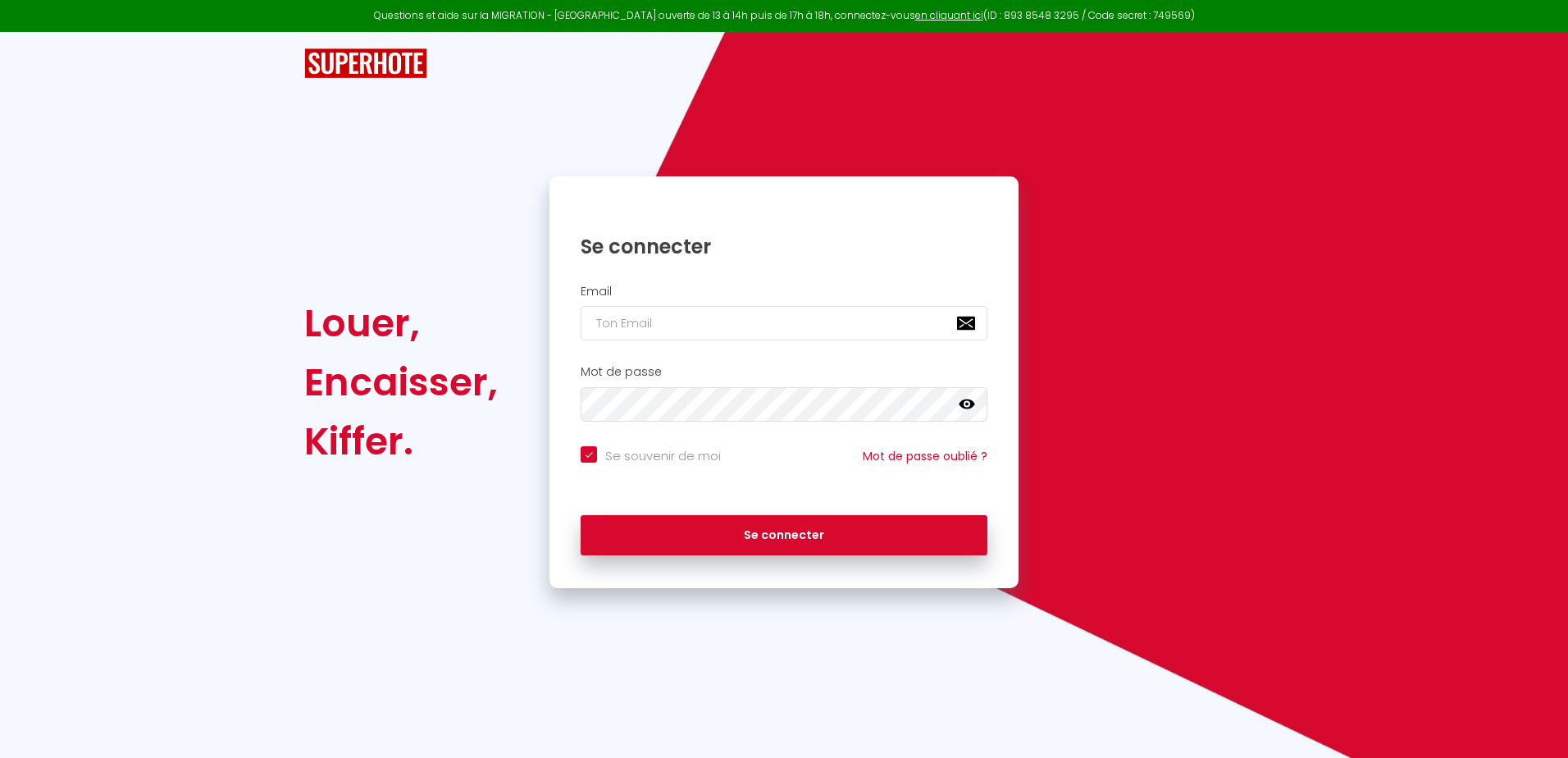
checkbox input "true"
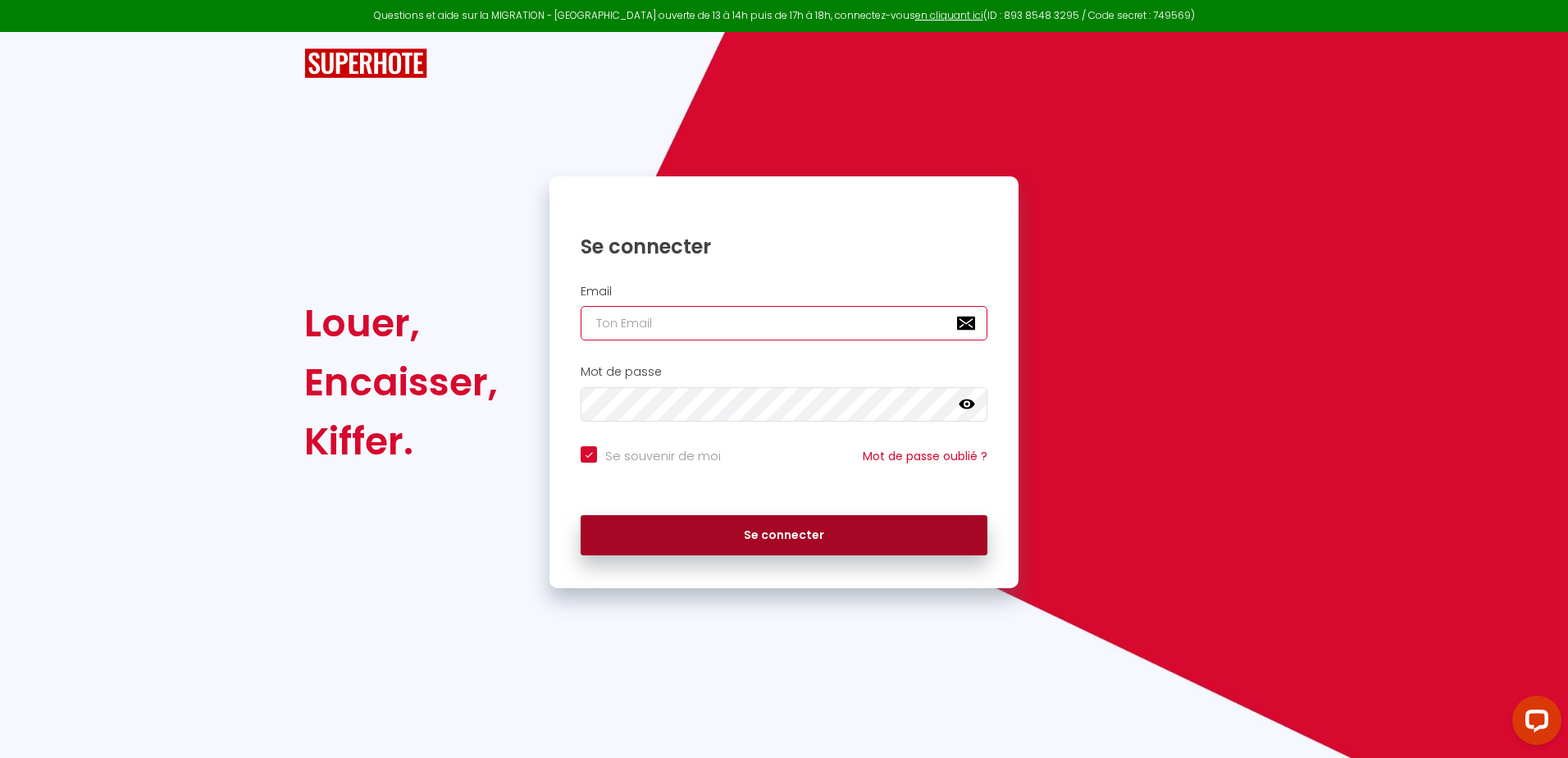
type input "[EMAIL_ADDRESS][DOMAIN_NAME]"
click at [709, 529] on button "Se connecter" at bounding box center [784, 535] width 406 height 41
checkbox input "true"
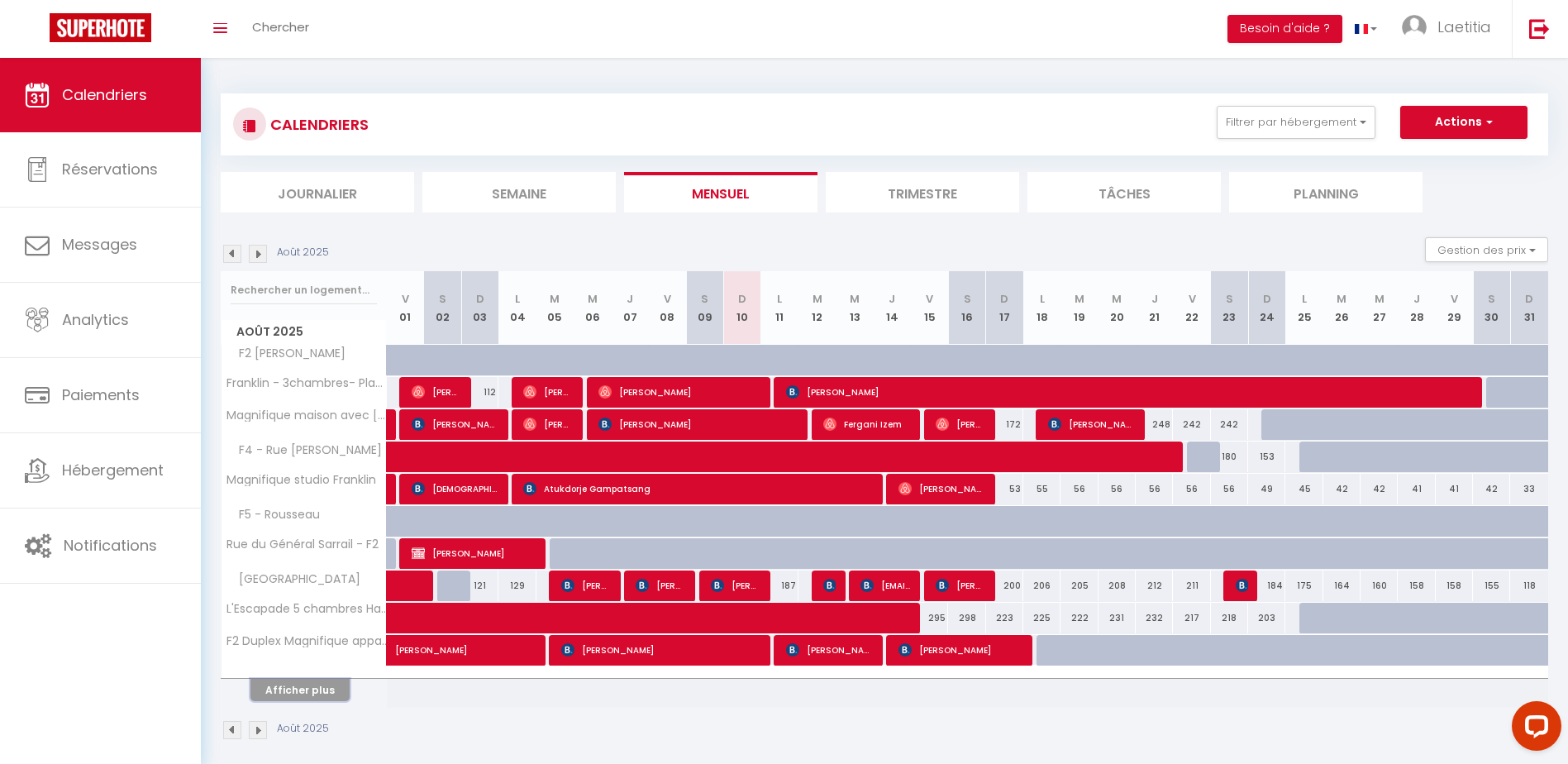
click at [286, 688] on button "Afficher plus" at bounding box center [300, 690] width 99 height 22
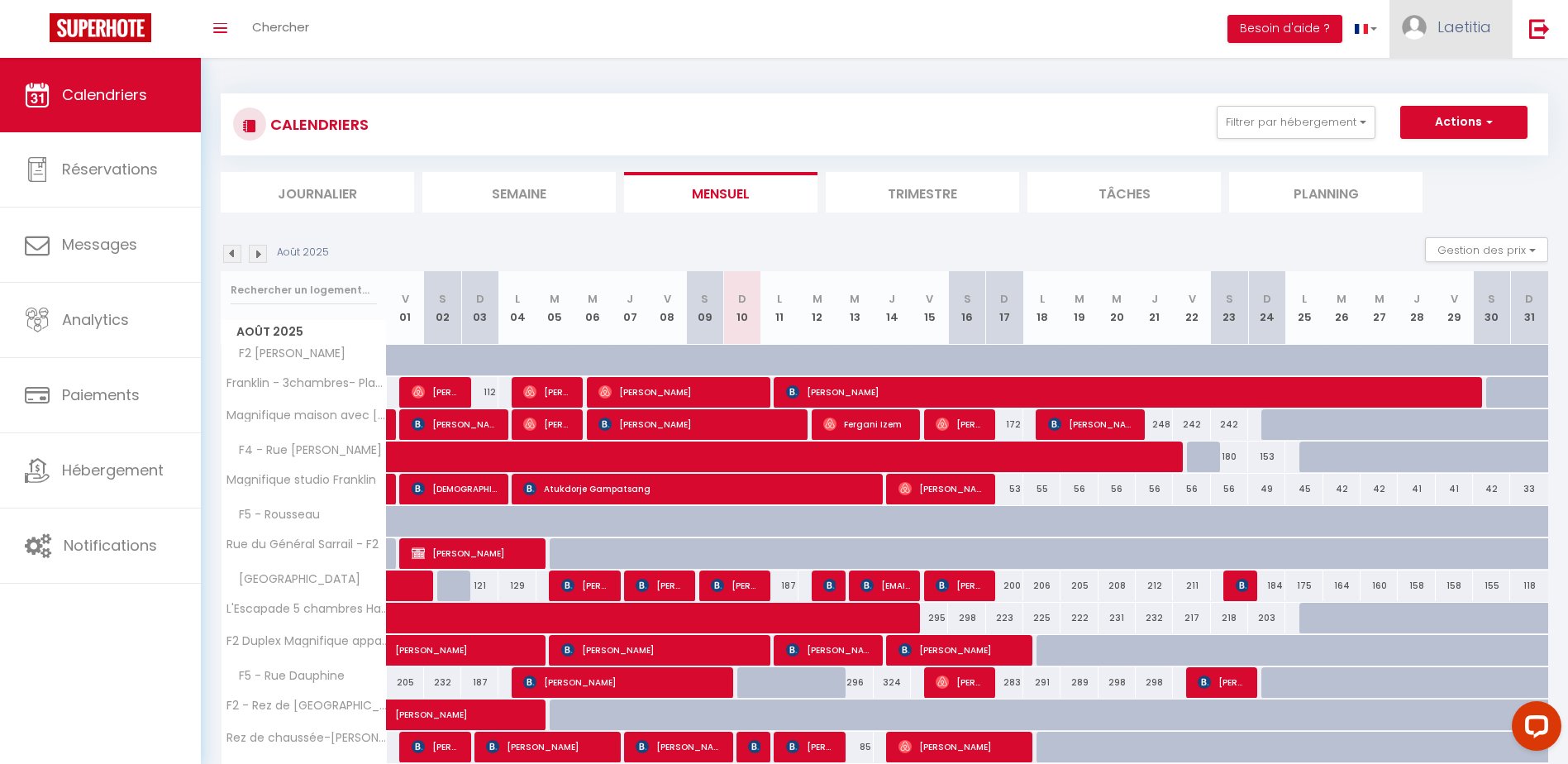
click at [1481, 25] on span "Laetitia" at bounding box center [1464, 26] width 54 height 20
click at [1533, 17] on link at bounding box center [1540, 29] width 55 height 58
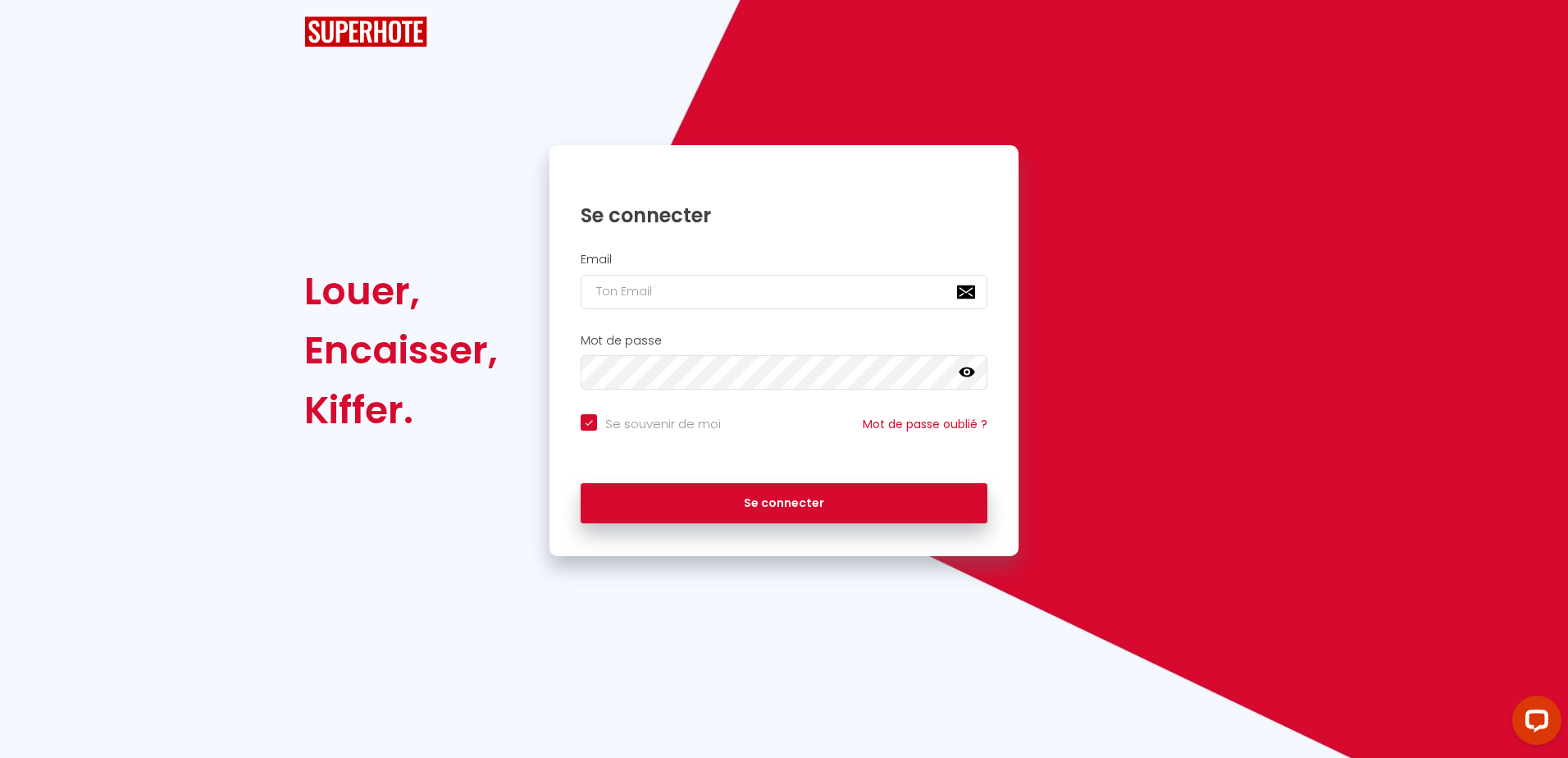
checkbox input "true"
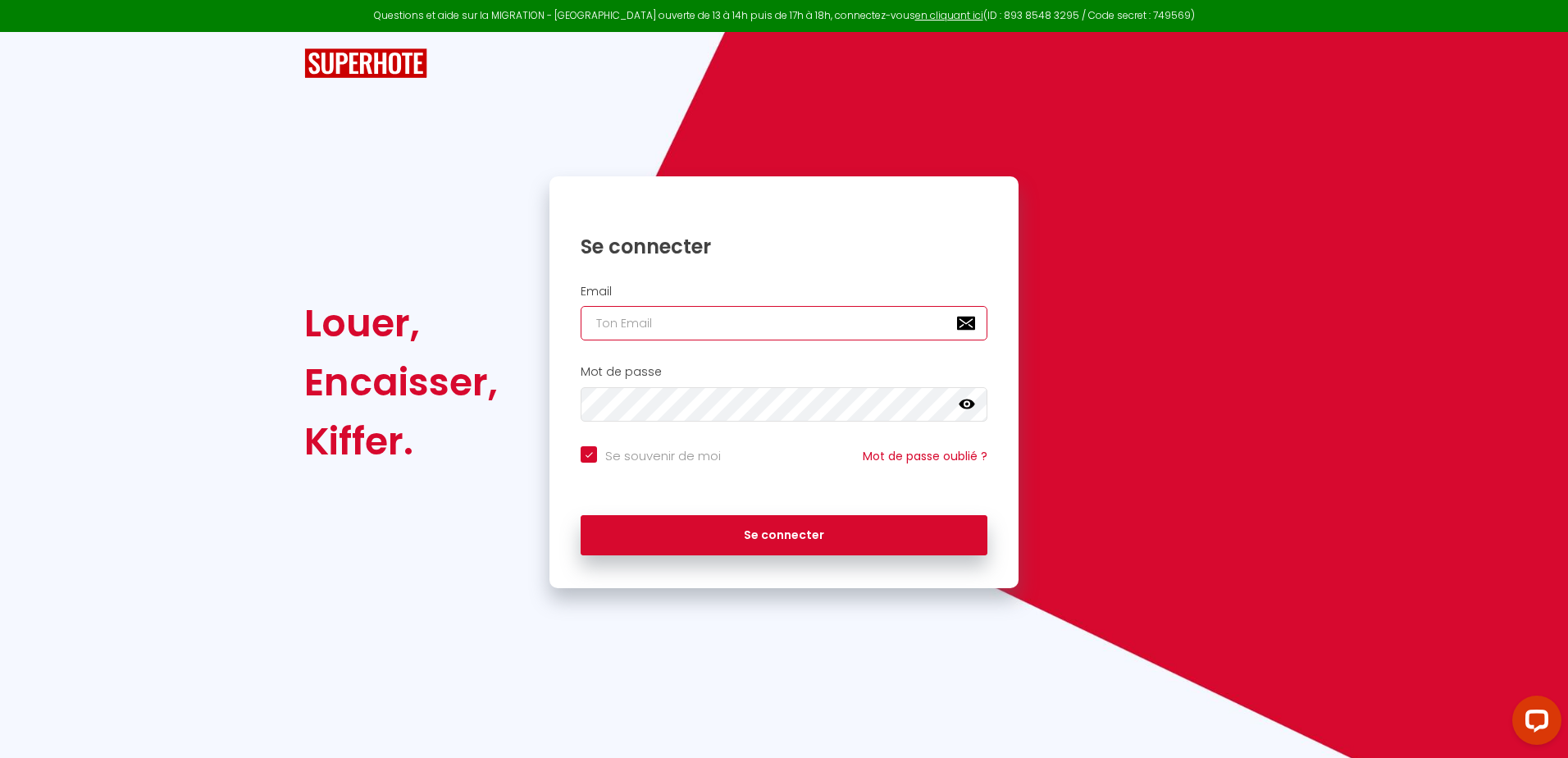
type input "[EMAIL_ADDRESS][DOMAIN_NAME]"
checkbox input "true"
click at [725, 318] on input "[EMAIL_ADDRESS][DOMAIN_NAME]" at bounding box center [784, 322] width 406 height 34
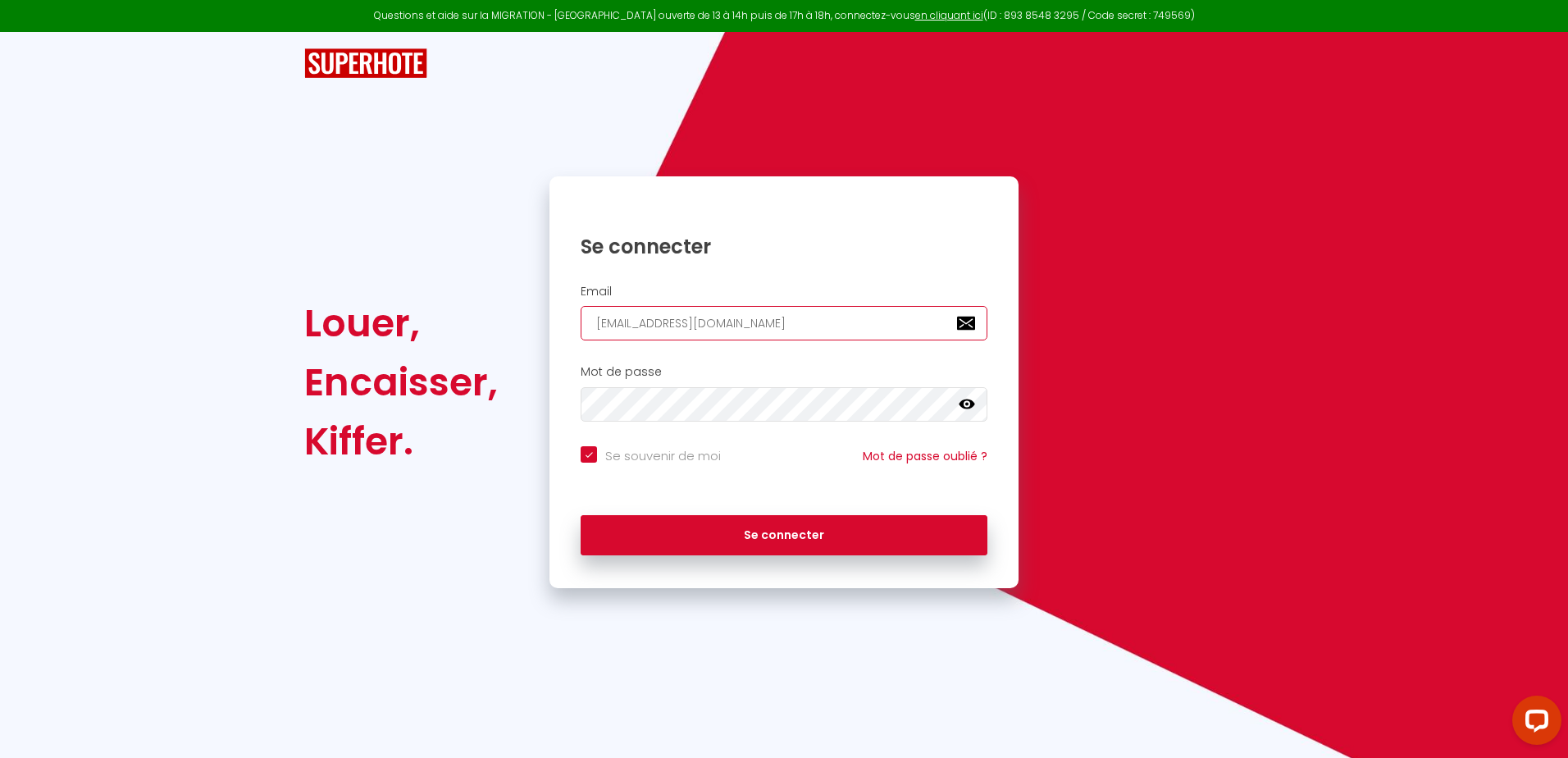
click at [724, 332] on input "[EMAIL_ADDRESS][DOMAIN_NAME]" at bounding box center [784, 322] width 406 height 34
checkbox input "true"
type input "d"
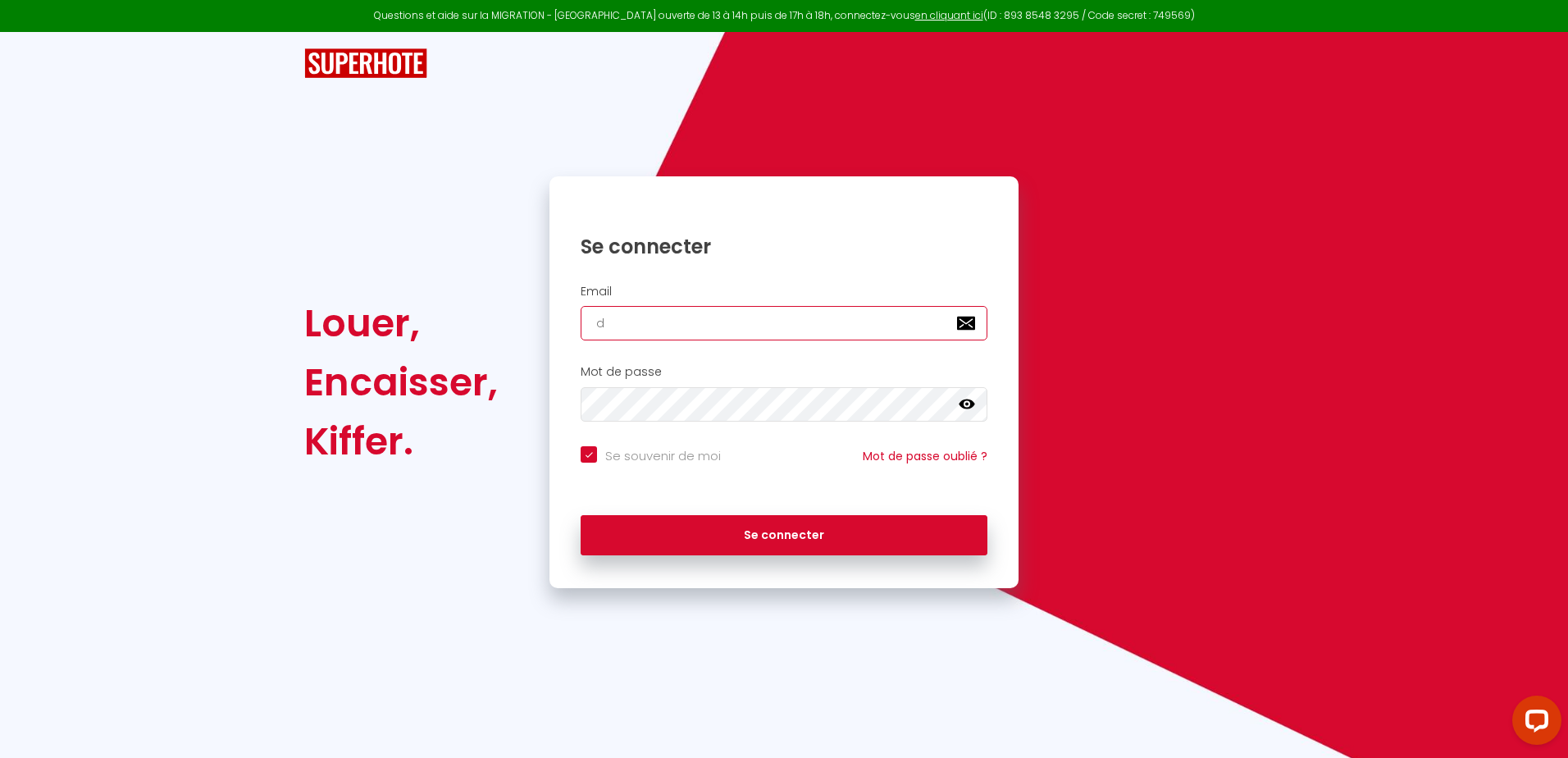
checkbox input "true"
type input "da"
checkbox input "true"
type input "dav"
checkbox input "true"
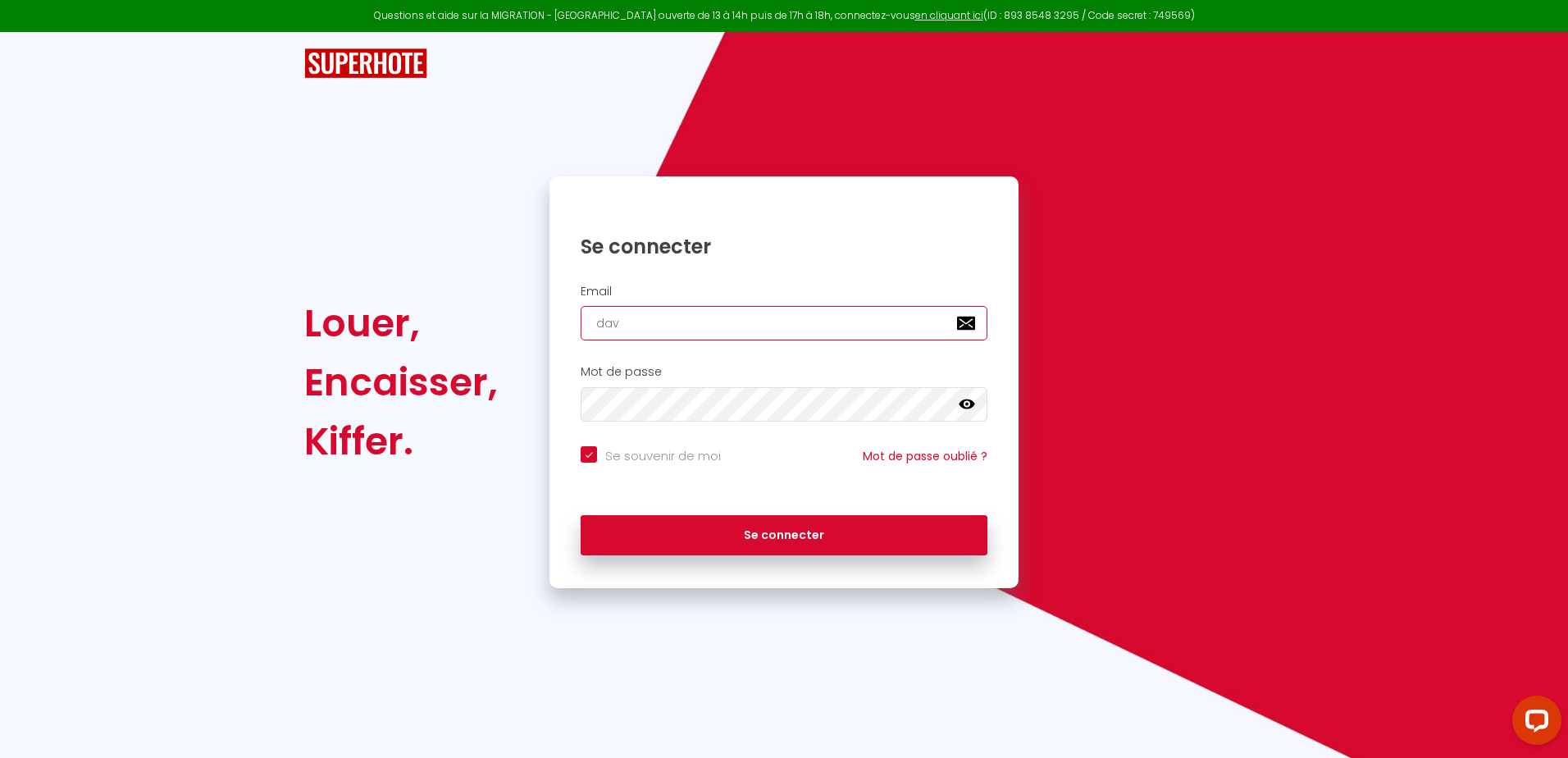
type input "davi"
checkbox input "true"
type input "[PERSON_NAME]"
checkbox input "true"
type input "[EMAIL_ADDRESS][DOMAIN_NAME]"
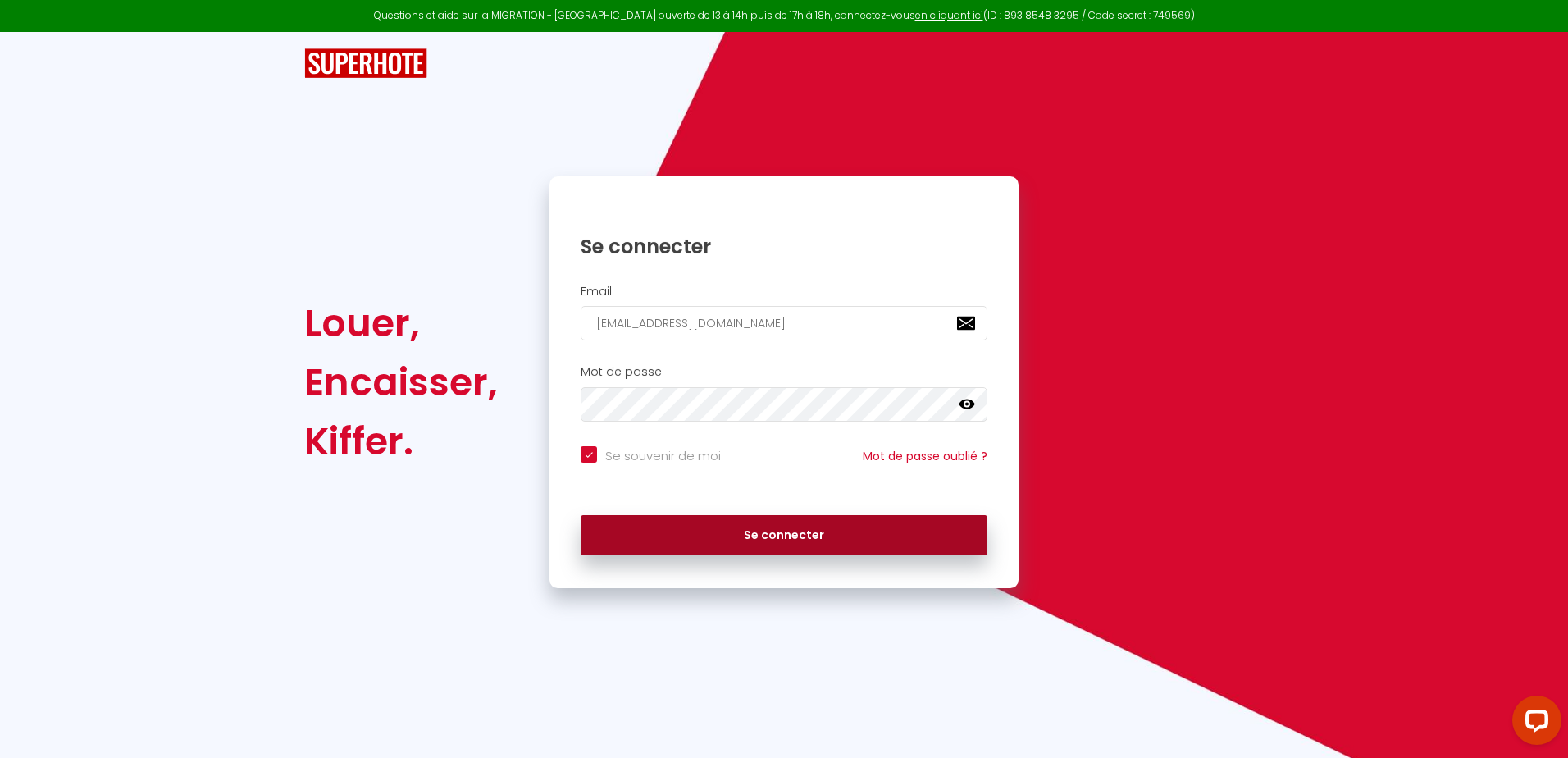
click at [737, 527] on button "Se connecter" at bounding box center [784, 535] width 406 height 41
checkbox input "true"
